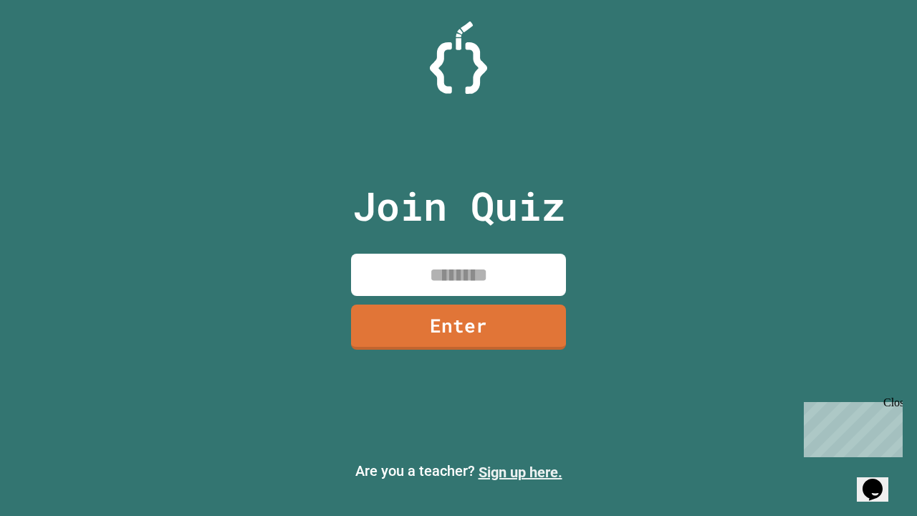
click at [520, 472] on link "Sign up here." at bounding box center [520, 471] width 84 height 17
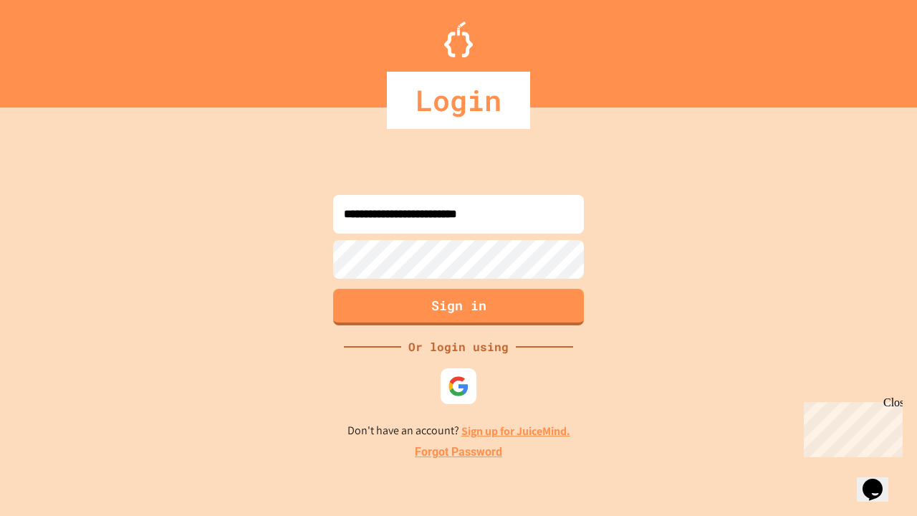
type input "**********"
